Goal: Complete application form: Complete application form

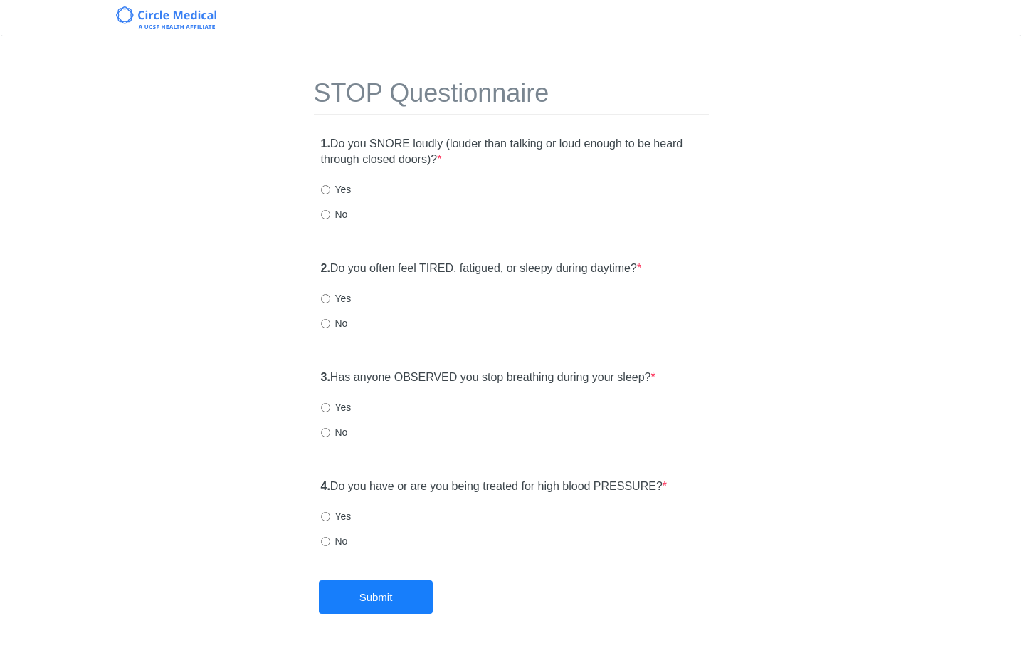
click at [337, 217] on label "No" at bounding box center [334, 214] width 27 height 14
click at [330, 217] on input "No" at bounding box center [325, 214] width 9 height 9
radio input "true"
click at [333, 320] on label "No" at bounding box center [334, 323] width 27 height 14
click at [330, 320] on input "No" at bounding box center [325, 323] width 9 height 9
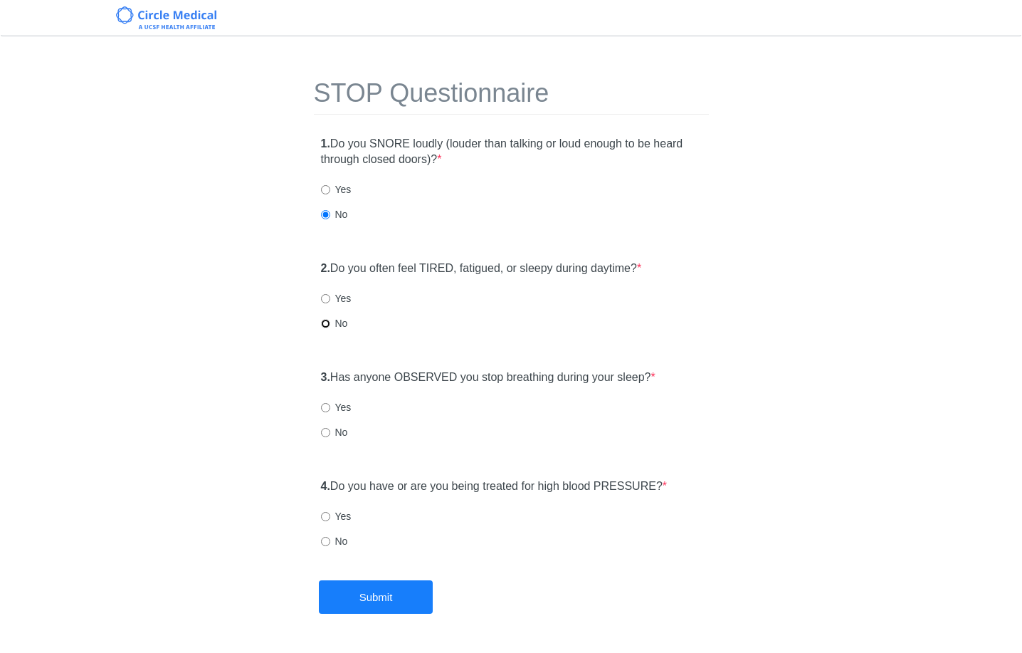
radio input "true"
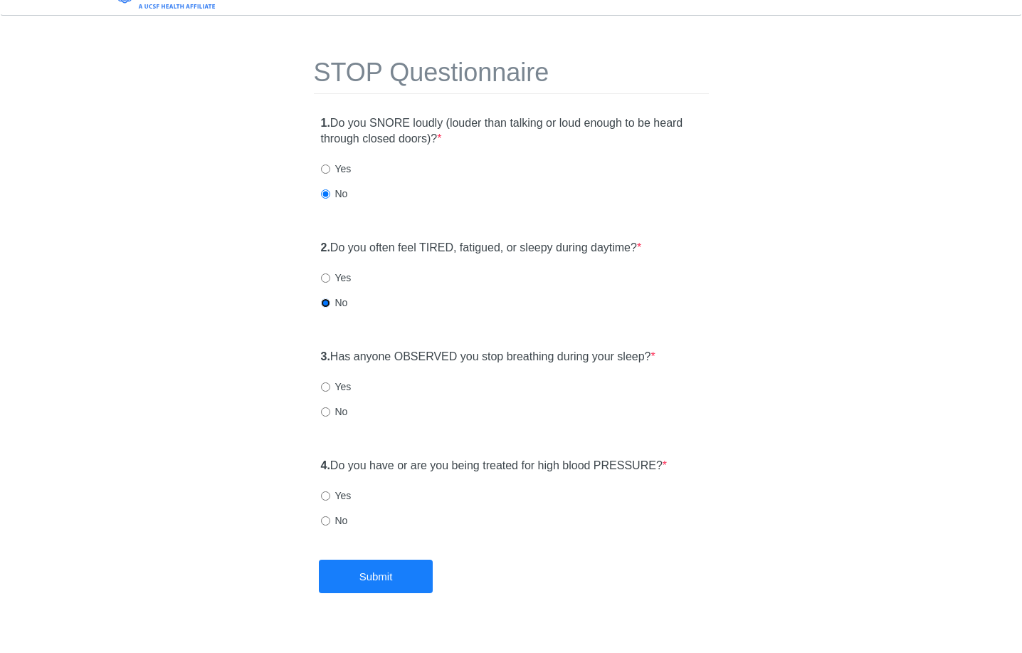
scroll to position [47, 0]
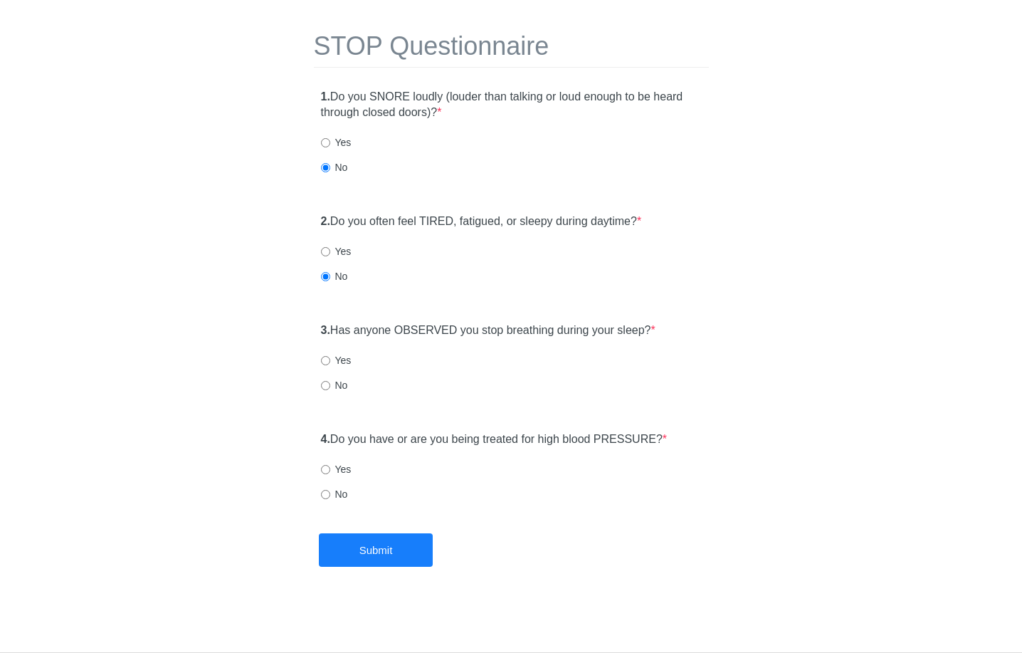
click at [332, 389] on label "No" at bounding box center [334, 385] width 27 height 14
click at [330, 389] on input "No" at bounding box center [325, 385] width 9 height 9
radio input "true"
click at [332, 491] on label "No" at bounding box center [334, 494] width 27 height 14
click at [330, 491] on input "No" at bounding box center [325, 494] width 9 height 9
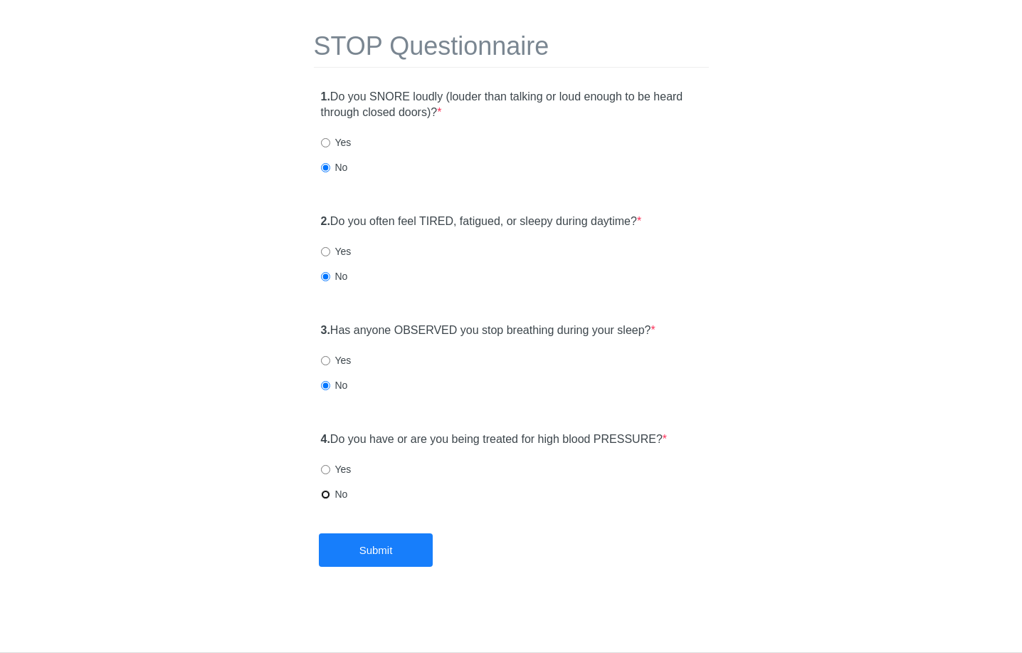
radio input "true"
click at [404, 554] on button "Submit" at bounding box center [376, 549] width 114 height 33
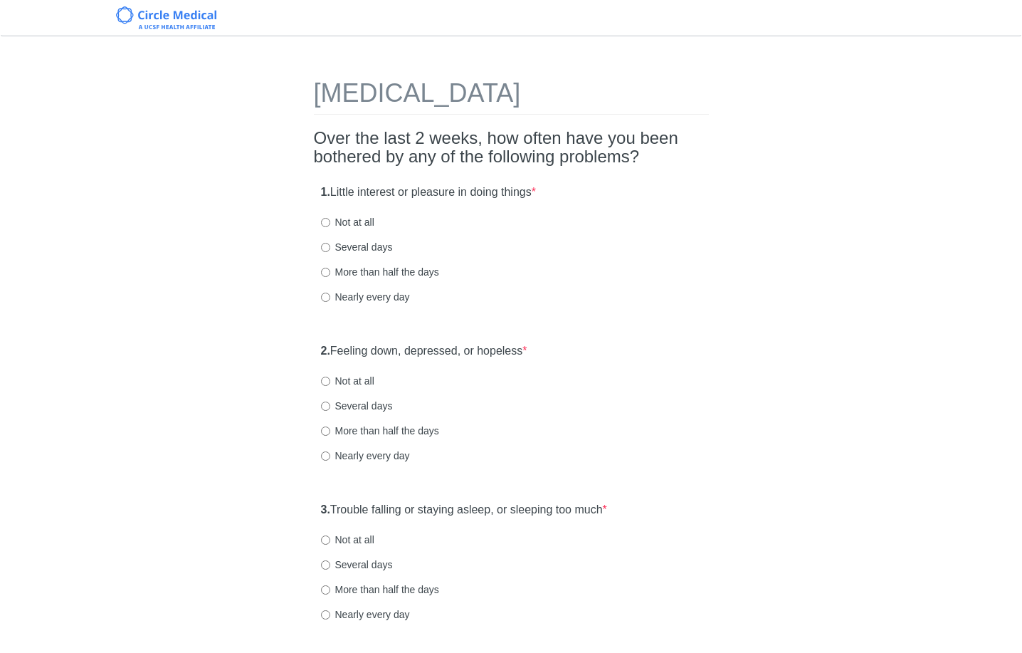
click at [362, 219] on label "Not at all" at bounding box center [347, 222] width 53 height 14
click at [330, 219] on input "Not at all" at bounding box center [325, 222] width 9 height 9
radio input "true"
click at [372, 378] on label "Not at all" at bounding box center [347, 381] width 53 height 14
click at [330, 378] on input "Not at all" at bounding box center [325, 381] width 9 height 9
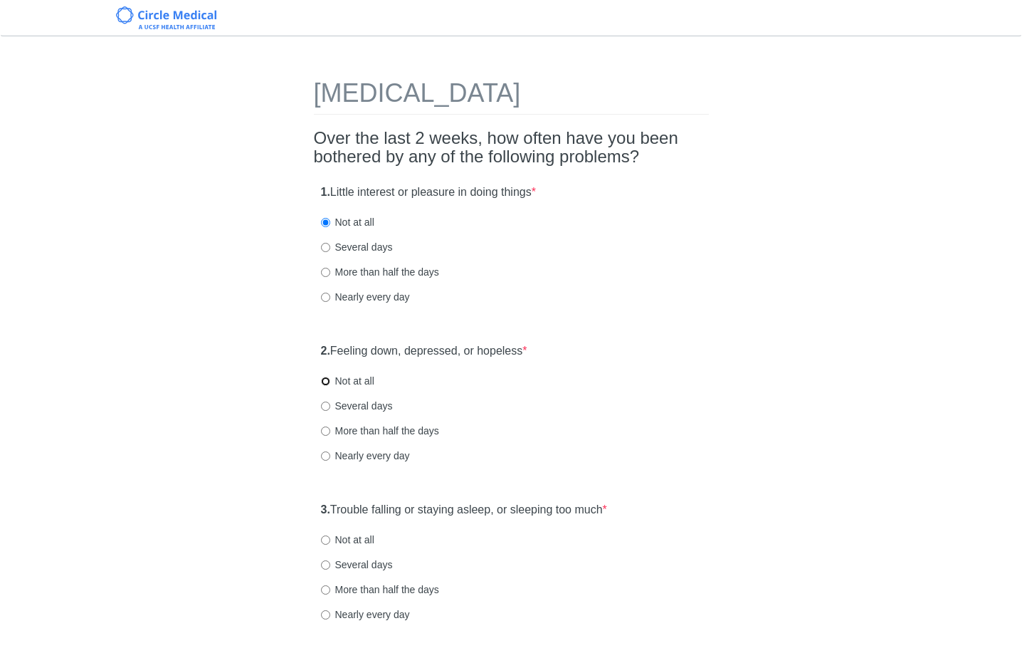
radio input "true"
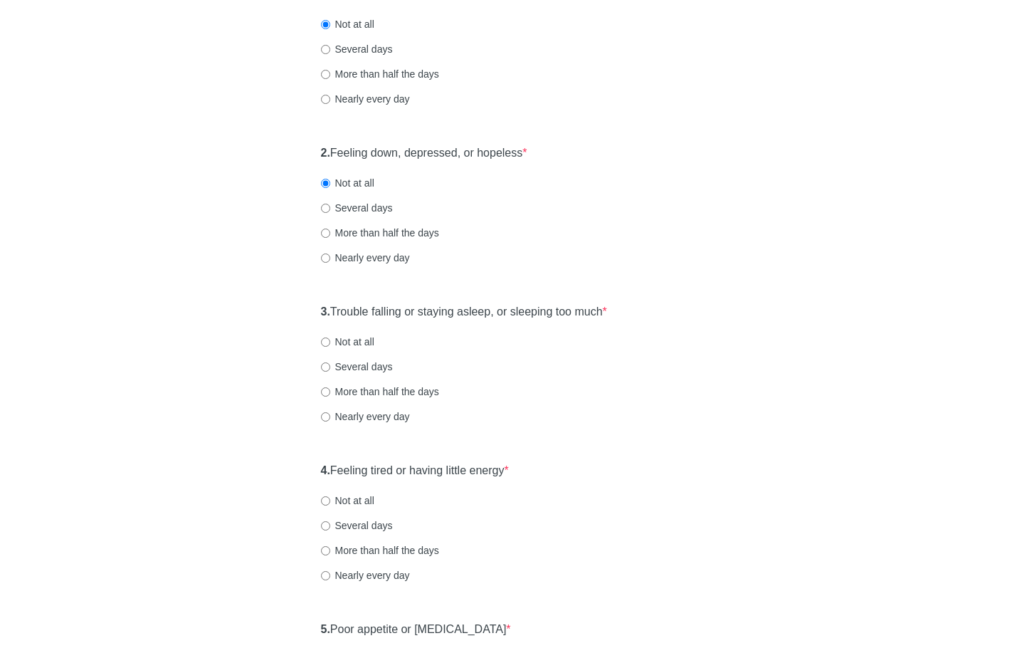
click at [358, 342] on label "Not at all" at bounding box center [347, 342] width 53 height 14
click at [330, 342] on input "Not at all" at bounding box center [325, 341] width 9 height 9
radio input "true"
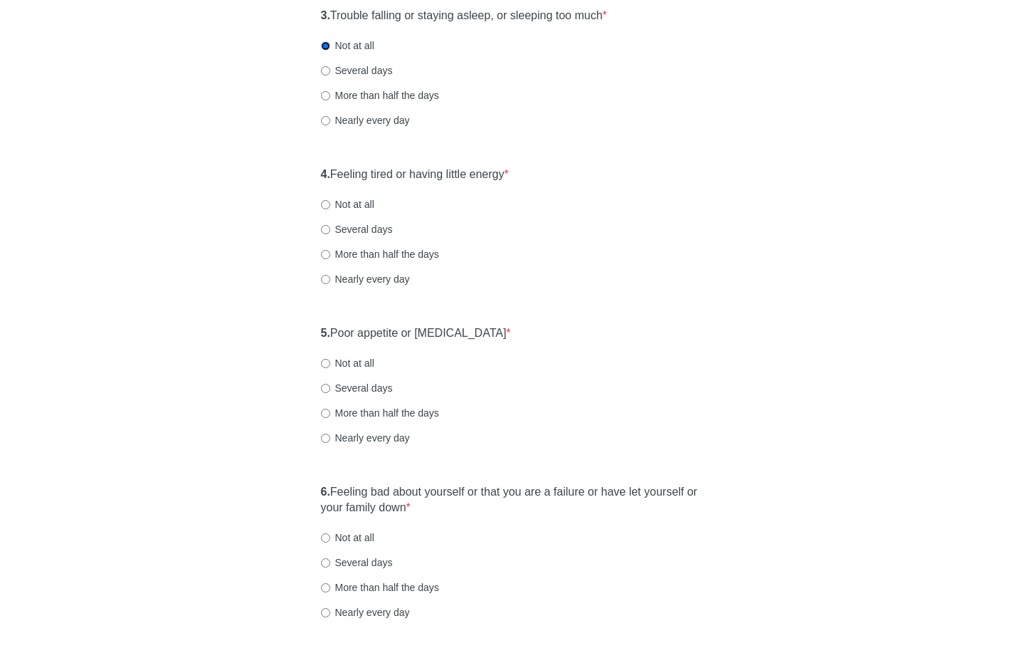
scroll to position [501, 0]
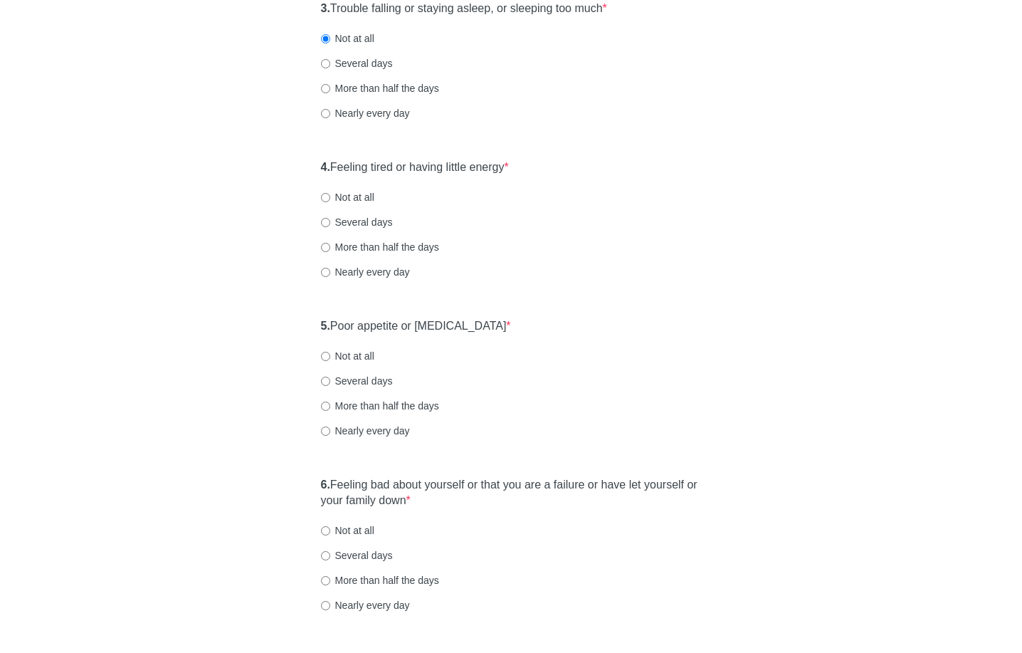
click at [347, 193] on label "Not at all" at bounding box center [347, 197] width 53 height 14
click at [330, 193] on input "Not at all" at bounding box center [325, 197] width 9 height 9
radio input "true"
click at [364, 366] on div "5. Poor appetite or [MEDICAL_DATA] * Not at all Several days More than half the…" at bounding box center [511, 385] width 395 height 148
click at [363, 360] on label "Not at all" at bounding box center [347, 356] width 53 height 14
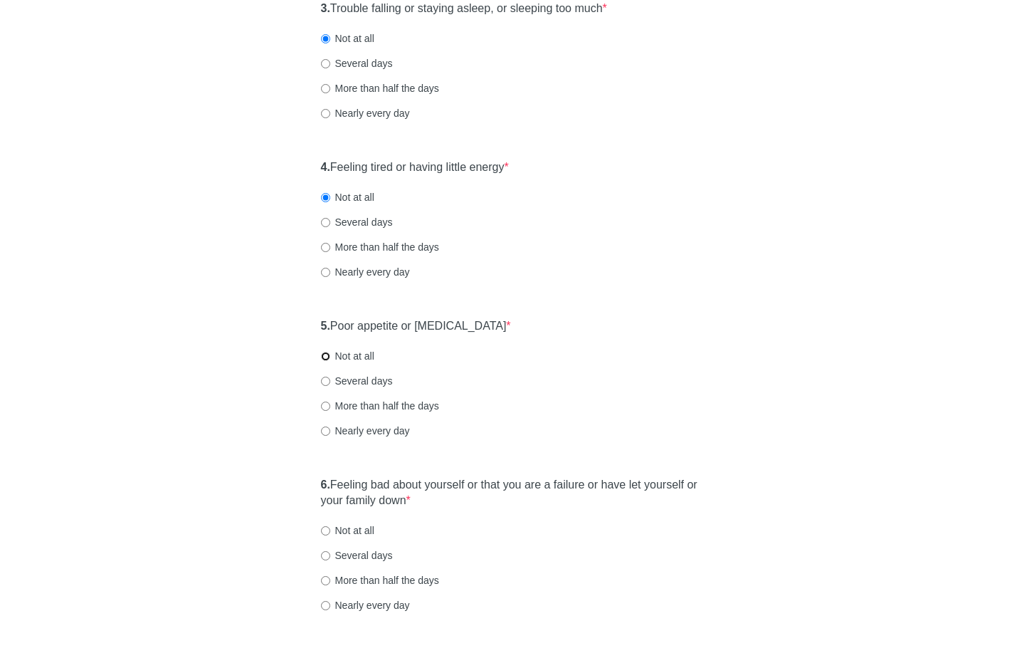
click at [330, 360] on input "Not at all" at bounding box center [325, 356] width 9 height 9
radio input "true"
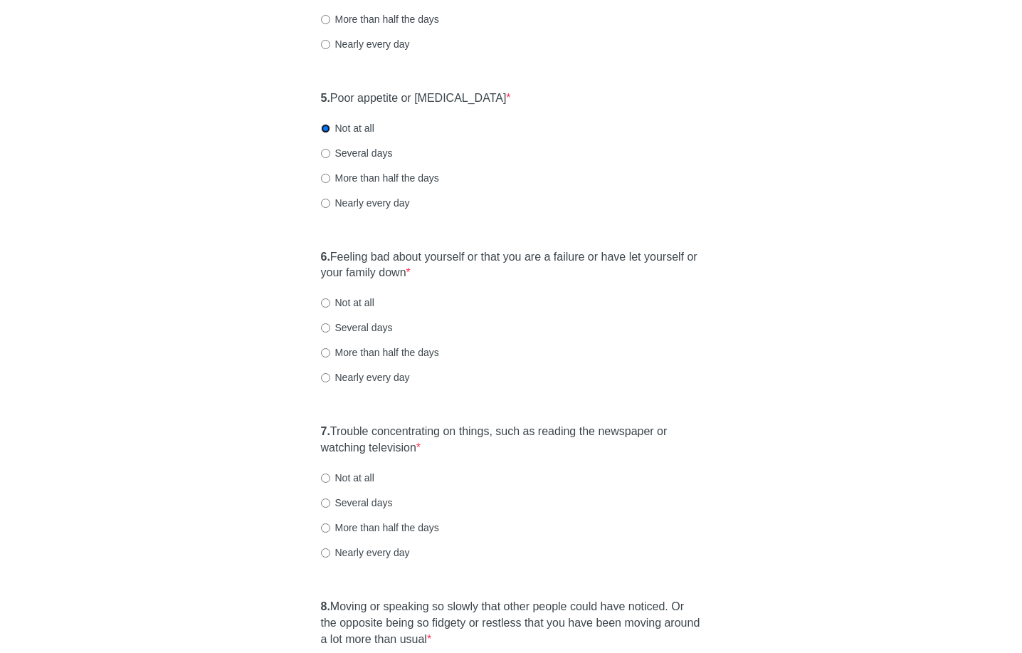
scroll to position [772, 0]
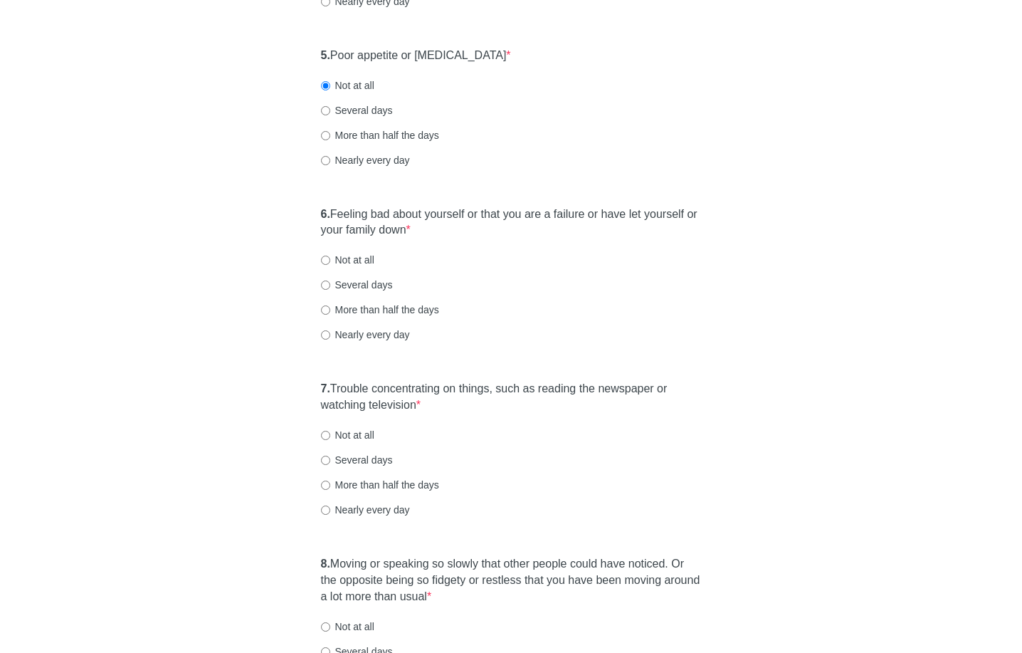
click at [358, 263] on label "Not at all" at bounding box center [347, 260] width 53 height 14
click at [330, 263] on input "Not at all" at bounding box center [325, 260] width 9 height 9
radio input "true"
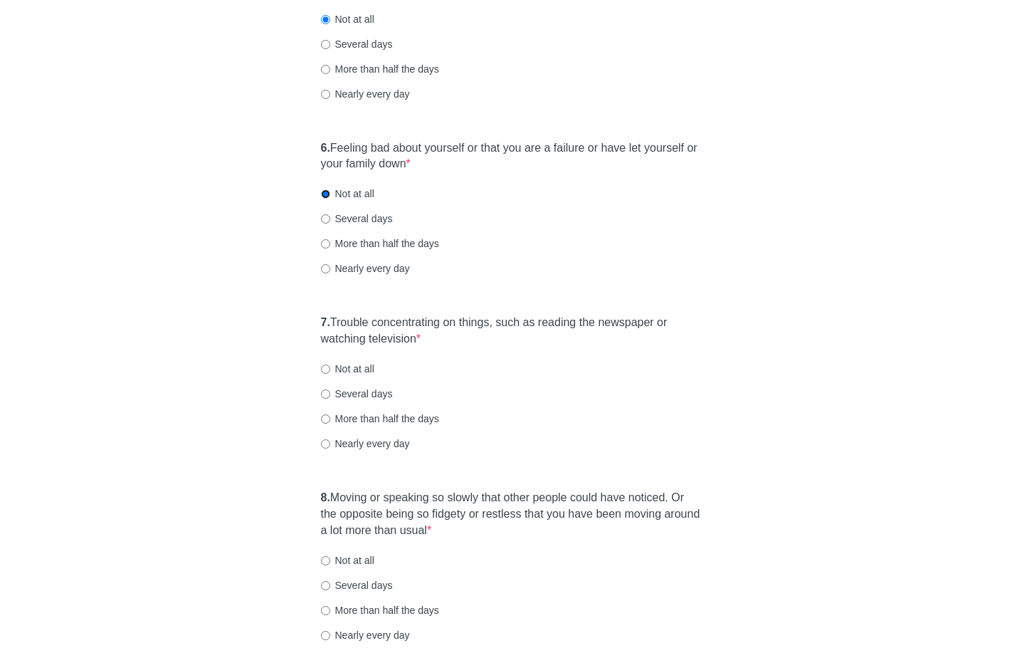
scroll to position [1037, 0]
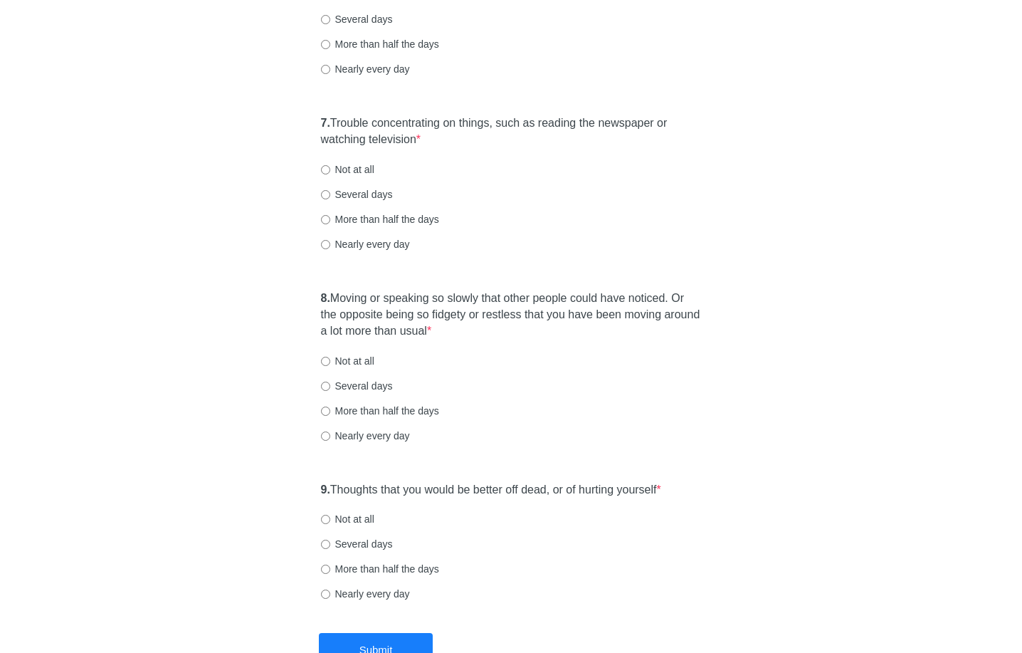
click at [348, 164] on label "Not at all" at bounding box center [347, 169] width 53 height 14
click at [330, 165] on input "Not at all" at bounding box center [325, 169] width 9 height 9
radio input "true"
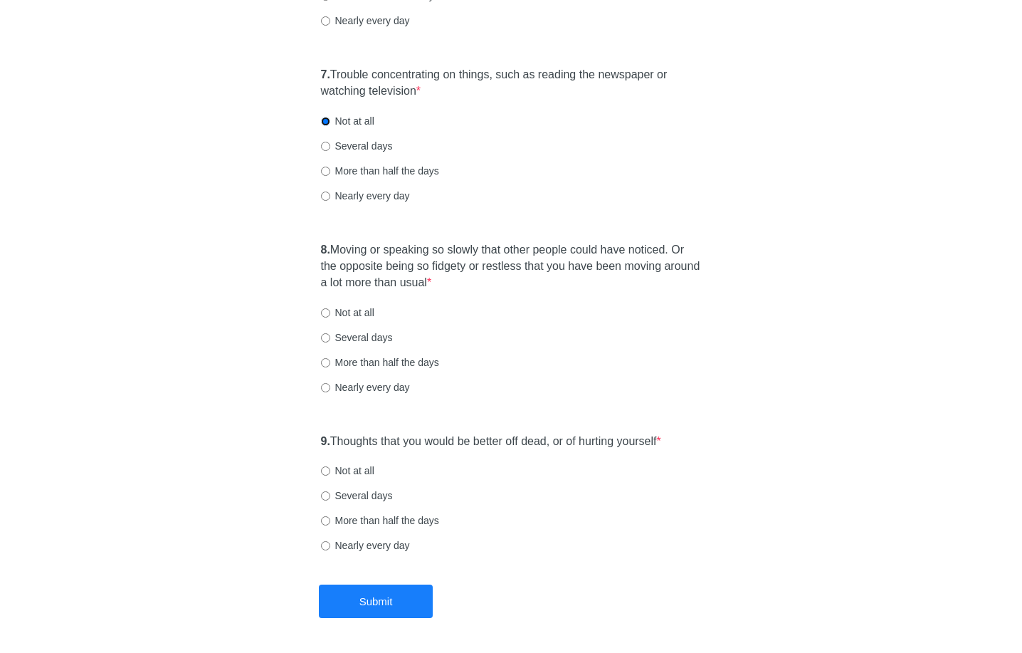
scroll to position [1123, 0]
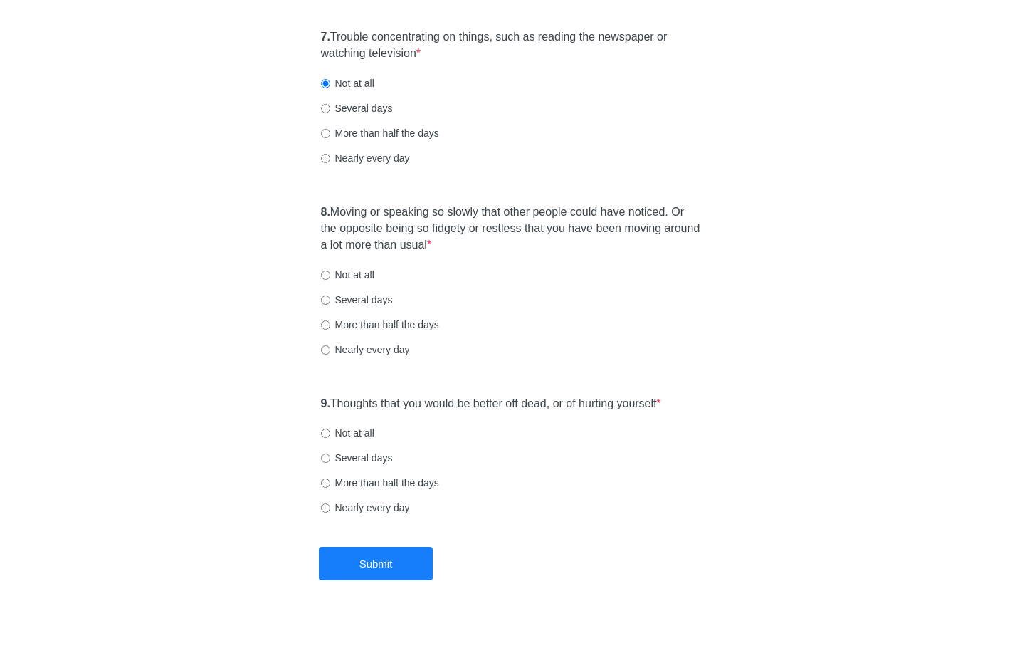
click at [345, 269] on label "Not at all" at bounding box center [347, 275] width 53 height 14
click at [330, 270] on input "Not at all" at bounding box center [325, 274] width 9 height 9
radio input "true"
click at [351, 431] on label "Not at all" at bounding box center [347, 433] width 53 height 14
click at [330, 431] on input "Not at all" at bounding box center [325, 433] width 9 height 9
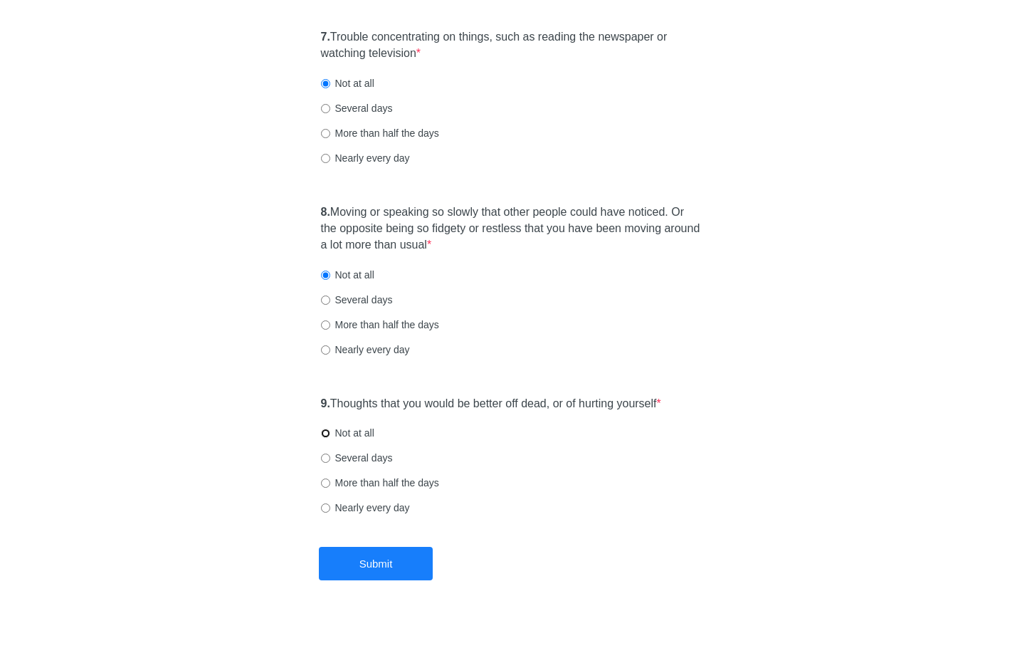
radio input "true"
click at [362, 565] on button "Submit" at bounding box center [376, 563] width 114 height 33
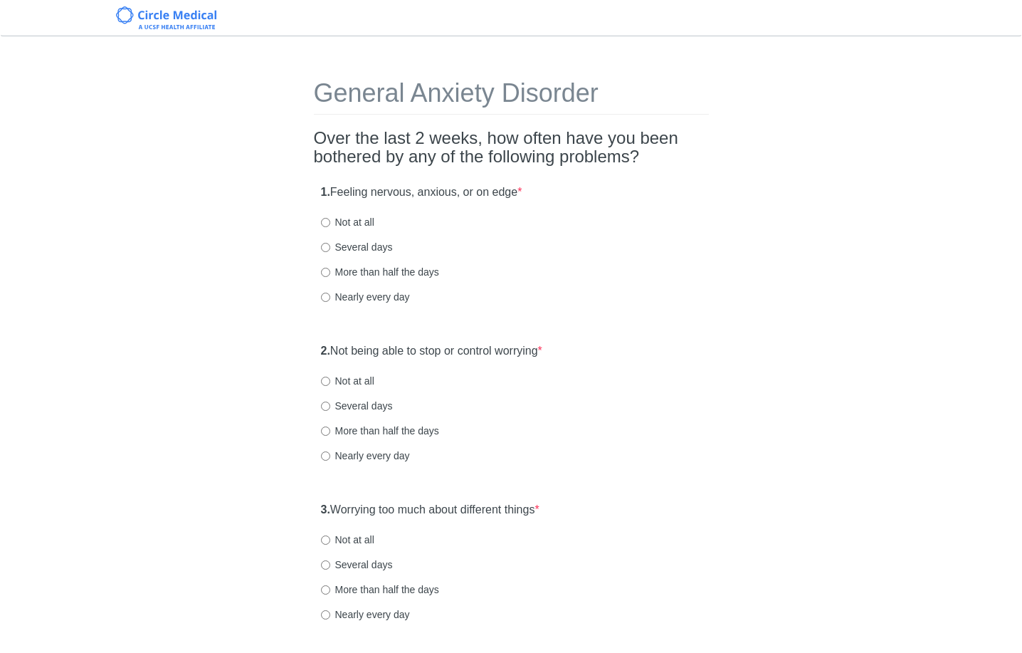
click at [335, 219] on label "Not at all" at bounding box center [347, 222] width 53 height 14
click at [330, 219] on input "Not at all" at bounding box center [325, 222] width 9 height 9
radio input "true"
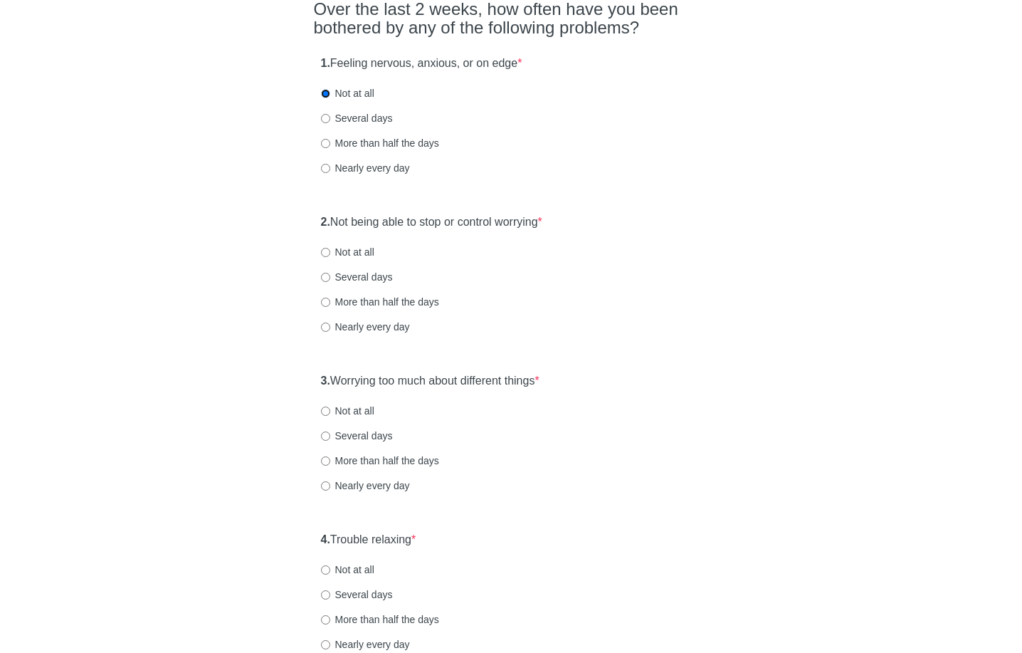
scroll to position [140, 0]
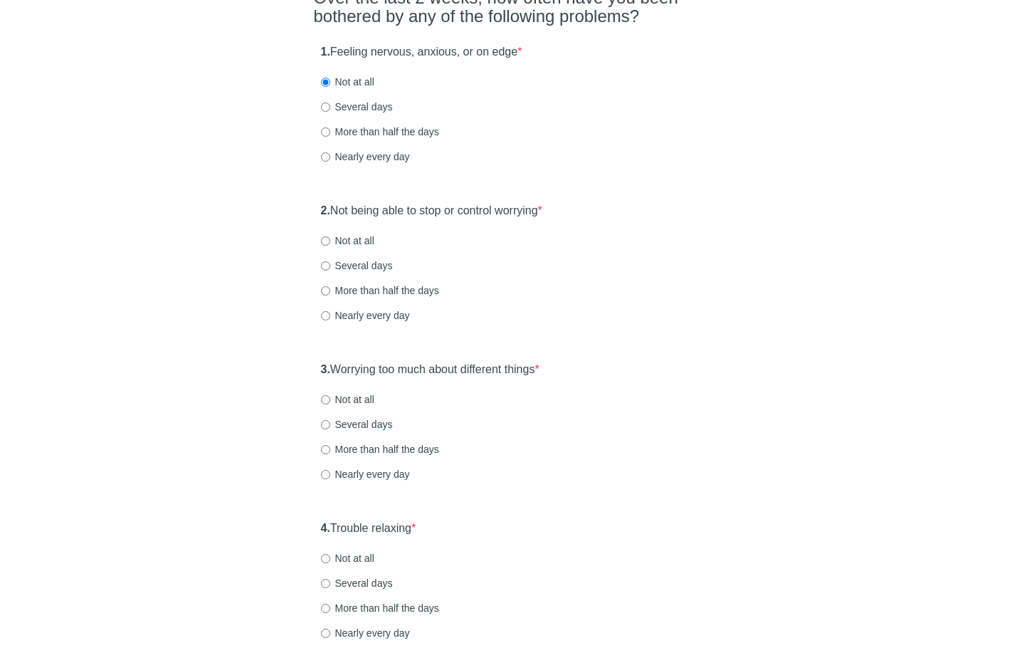
click at [361, 234] on label "Not at all" at bounding box center [347, 240] width 53 height 14
click at [330, 236] on input "Not at all" at bounding box center [325, 240] width 9 height 9
radio input "true"
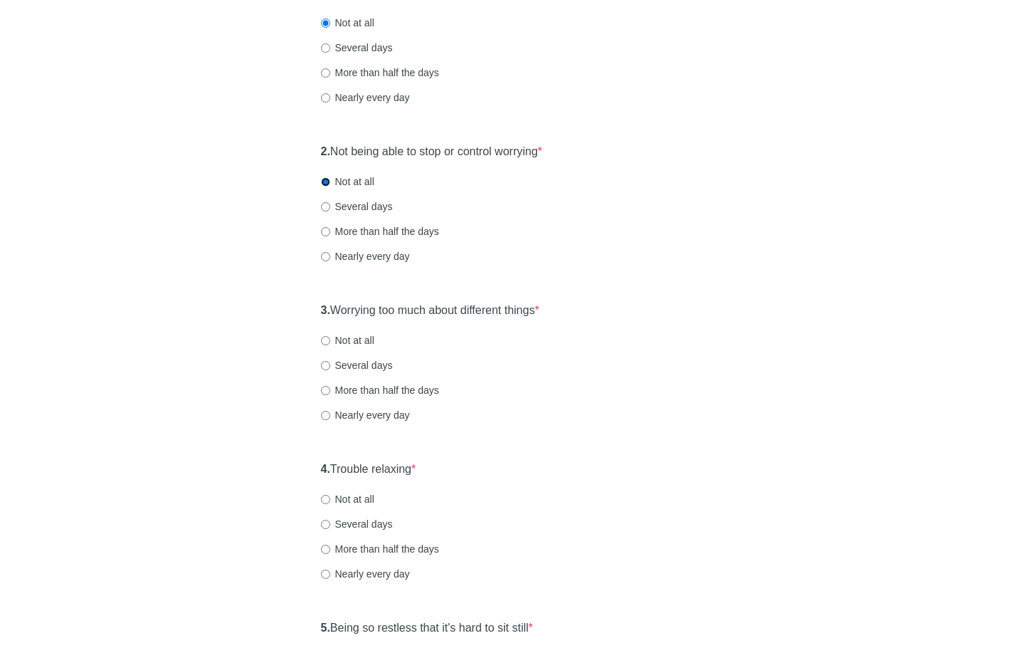
scroll to position [211, 0]
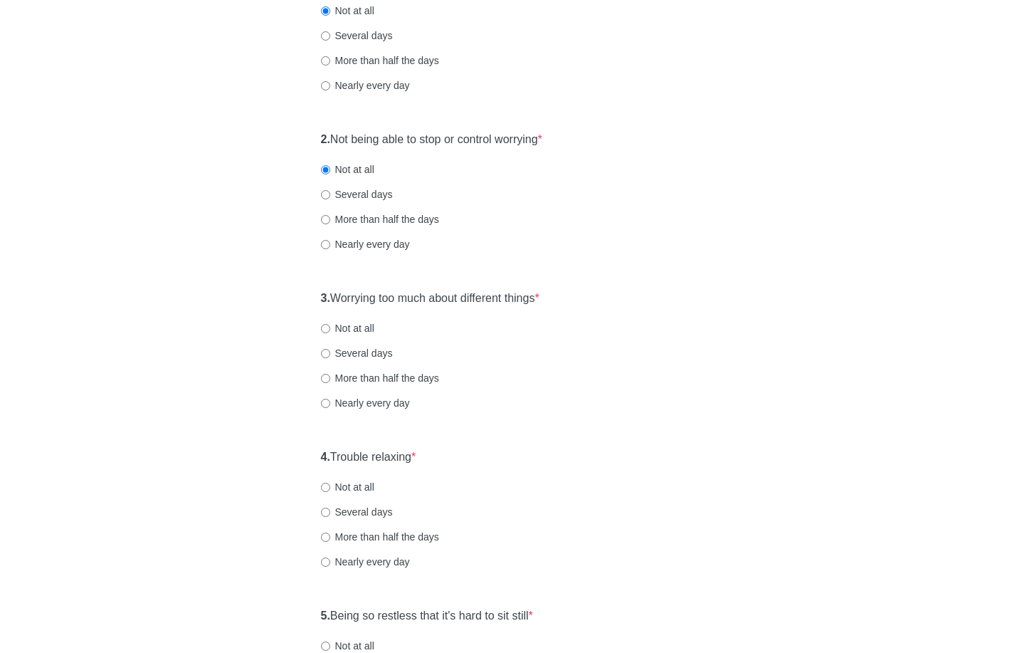
click at [353, 332] on label "Not at all" at bounding box center [347, 328] width 53 height 14
click at [330, 332] on input "Not at all" at bounding box center [325, 328] width 9 height 9
radio input "true"
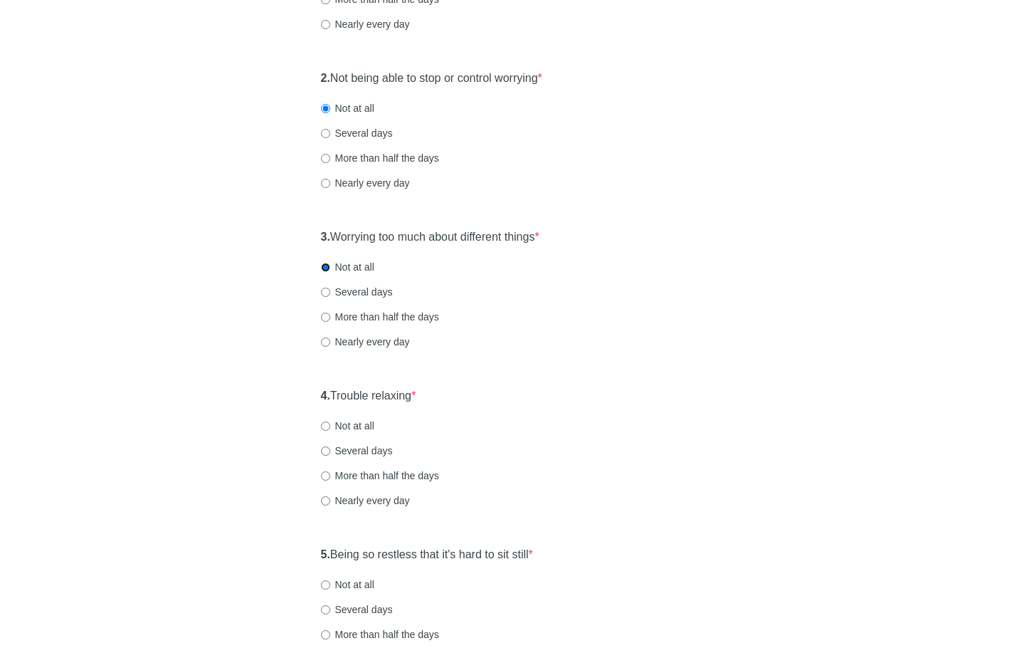
scroll to position [464, 0]
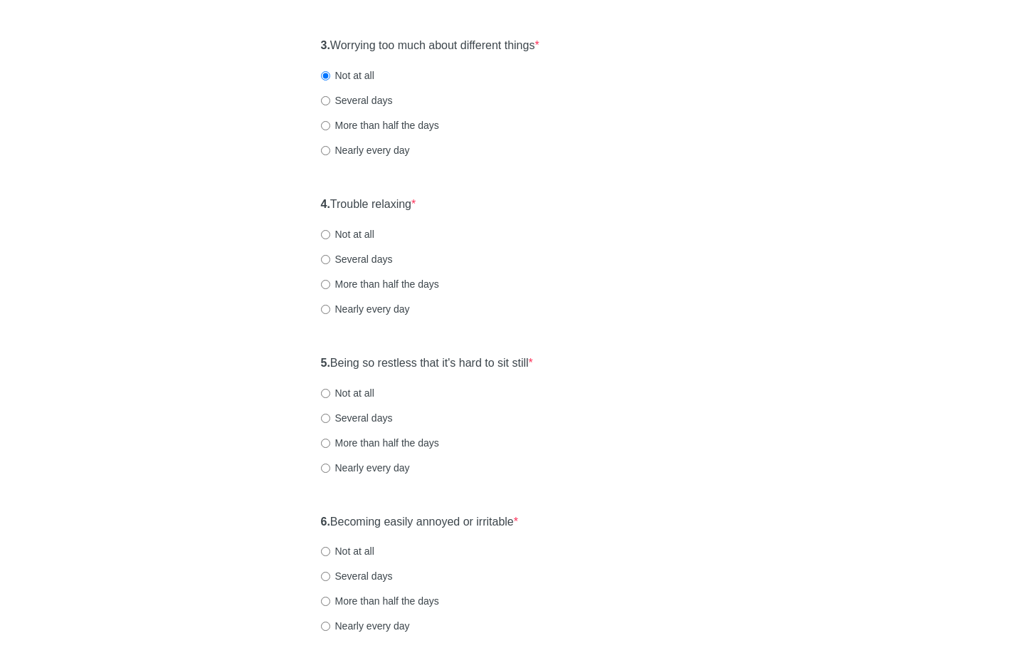
click at [370, 235] on label "Not at all" at bounding box center [347, 234] width 53 height 14
click at [330, 235] on input "Not at all" at bounding box center [325, 234] width 9 height 9
radio input "true"
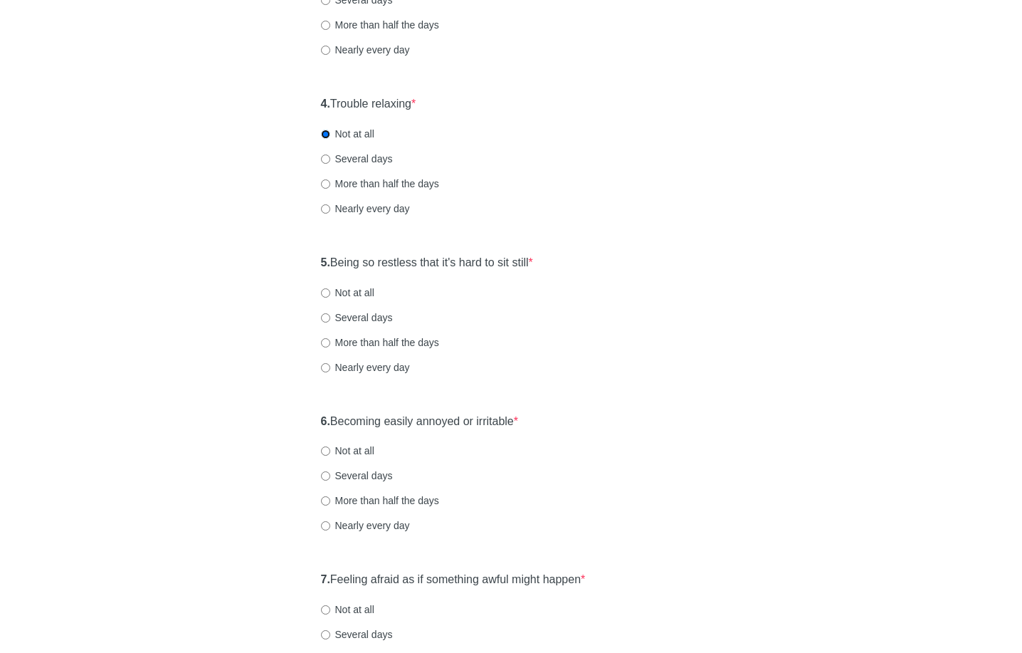
scroll to position [572, 0]
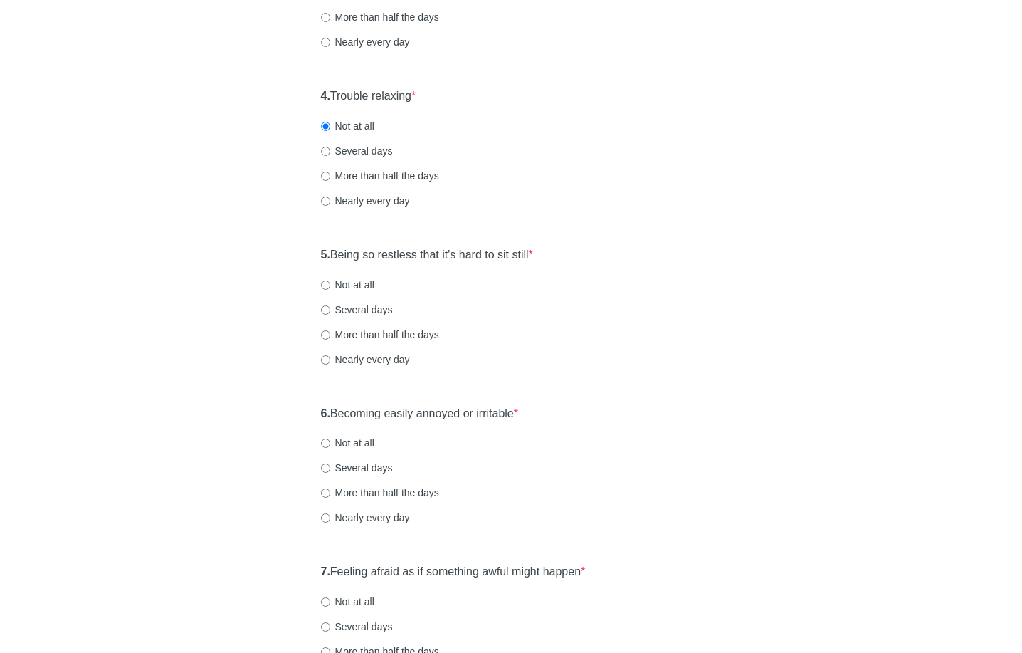
click at [329, 290] on label "Not at all" at bounding box center [347, 285] width 53 height 14
click at [329, 290] on input "Not at all" at bounding box center [325, 284] width 9 height 9
radio input "true"
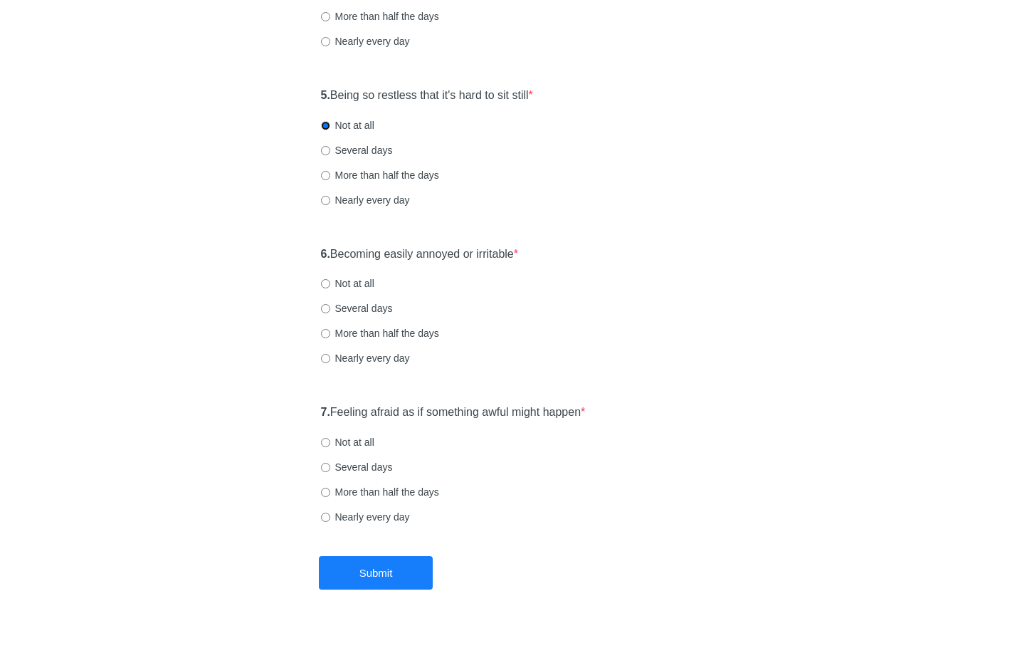
scroll to position [755, 0]
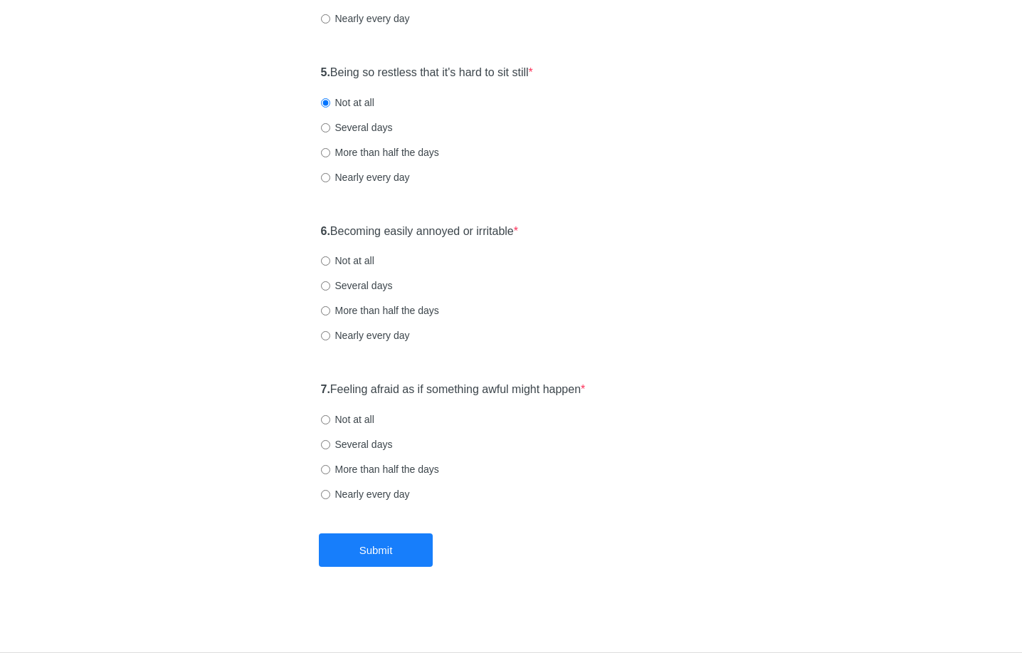
click at [335, 260] on label "Not at all" at bounding box center [347, 260] width 53 height 14
click at [330, 260] on input "Not at all" at bounding box center [325, 260] width 9 height 9
radio input "true"
click at [355, 416] on label "Not at all" at bounding box center [347, 419] width 53 height 14
click at [330, 416] on input "Not at all" at bounding box center [325, 419] width 9 height 9
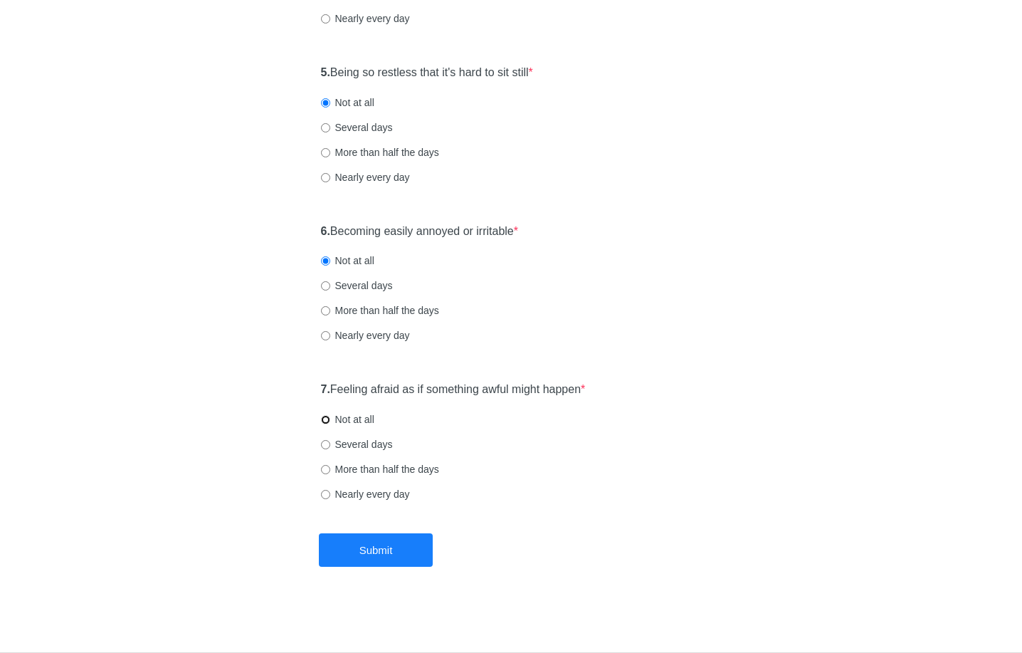
radio input "true"
click at [369, 554] on button "Submit" at bounding box center [376, 549] width 114 height 33
